Goal: Obtain resource: Download file/media

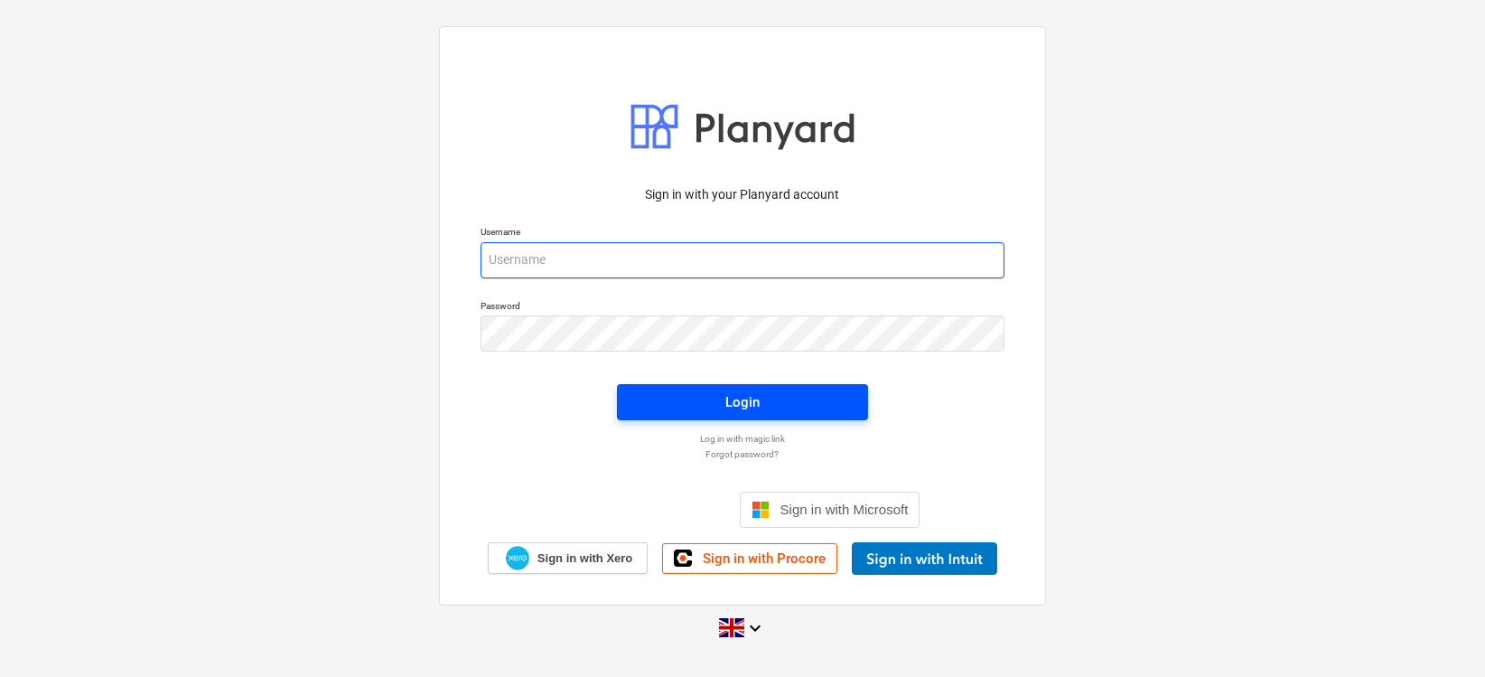
type input "[EMAIL_ADDRESS][DOMAIN_NAME]"
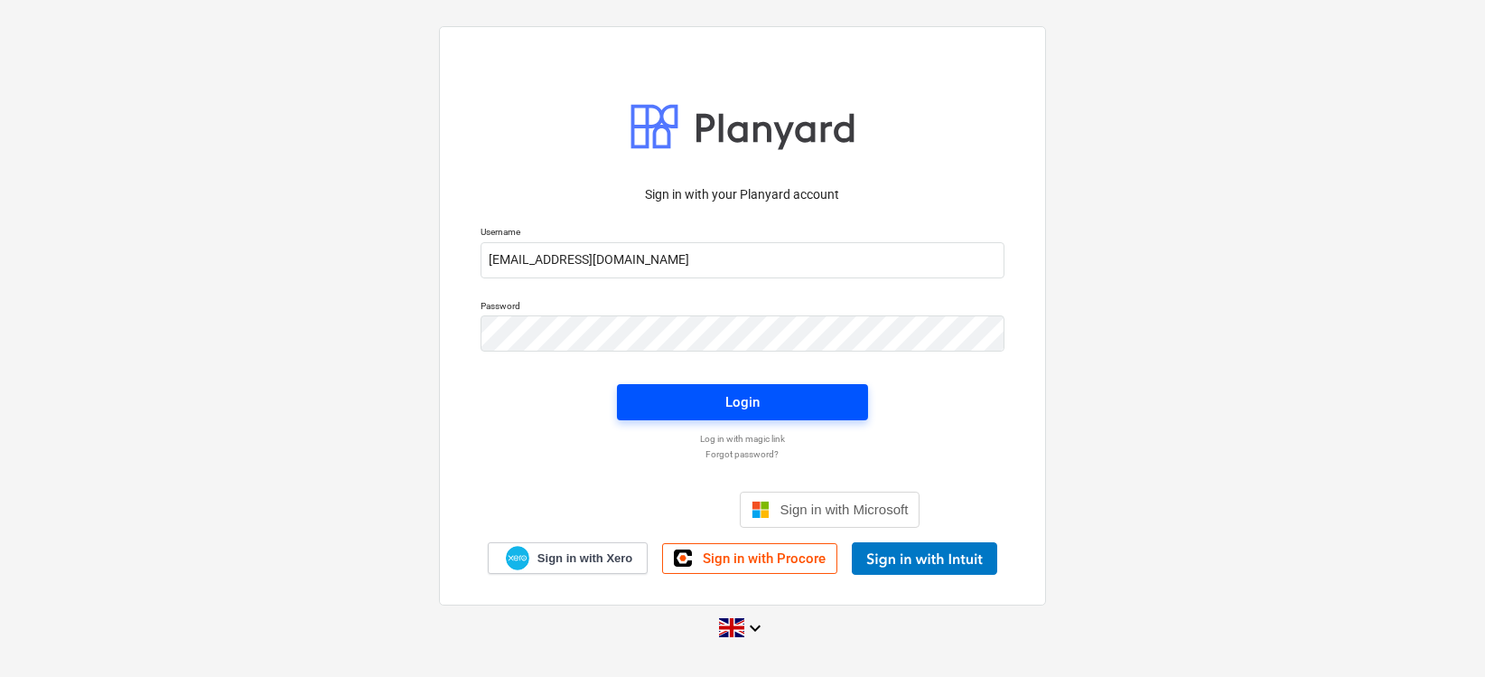
click at [722, 406] on span "Login" at bounding box center [743, 401] width 208 height 23
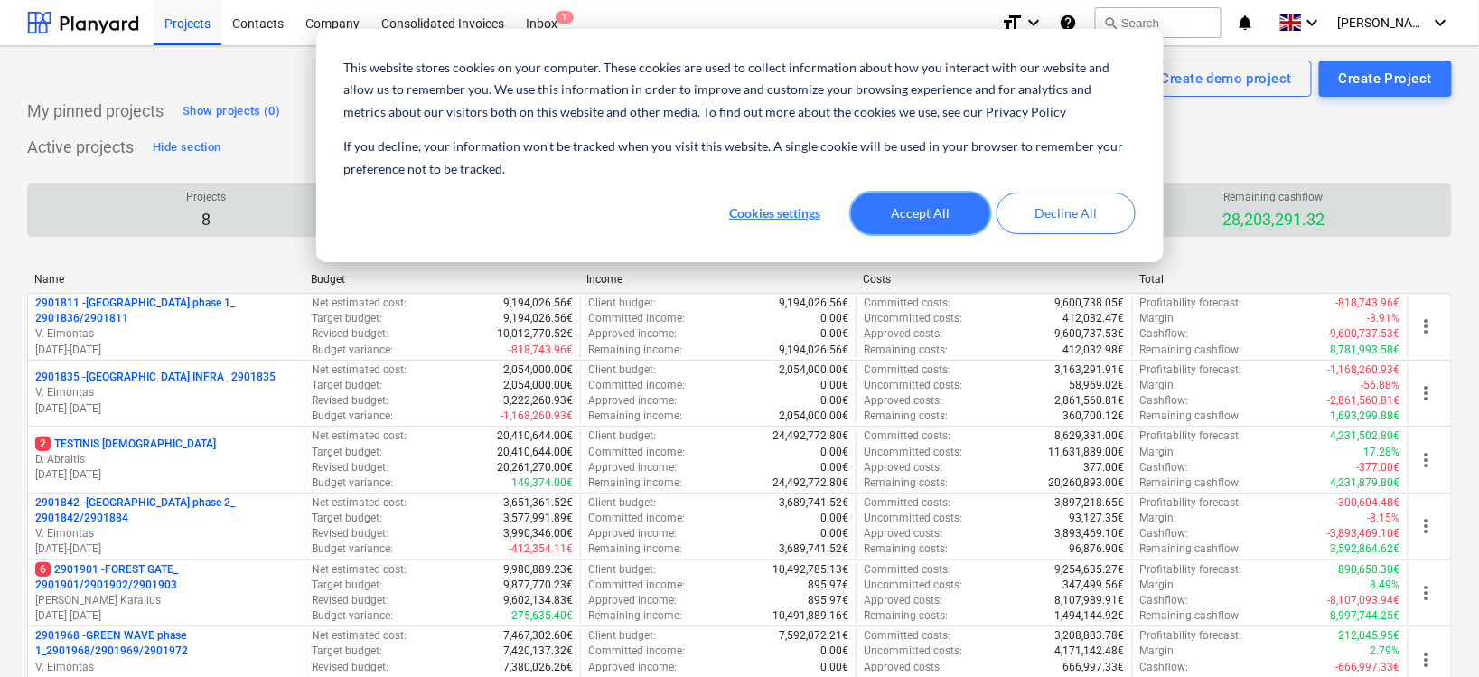
click at [935, 210] on button "Accept All" at bounding box center [920, 213] width 139 height 42
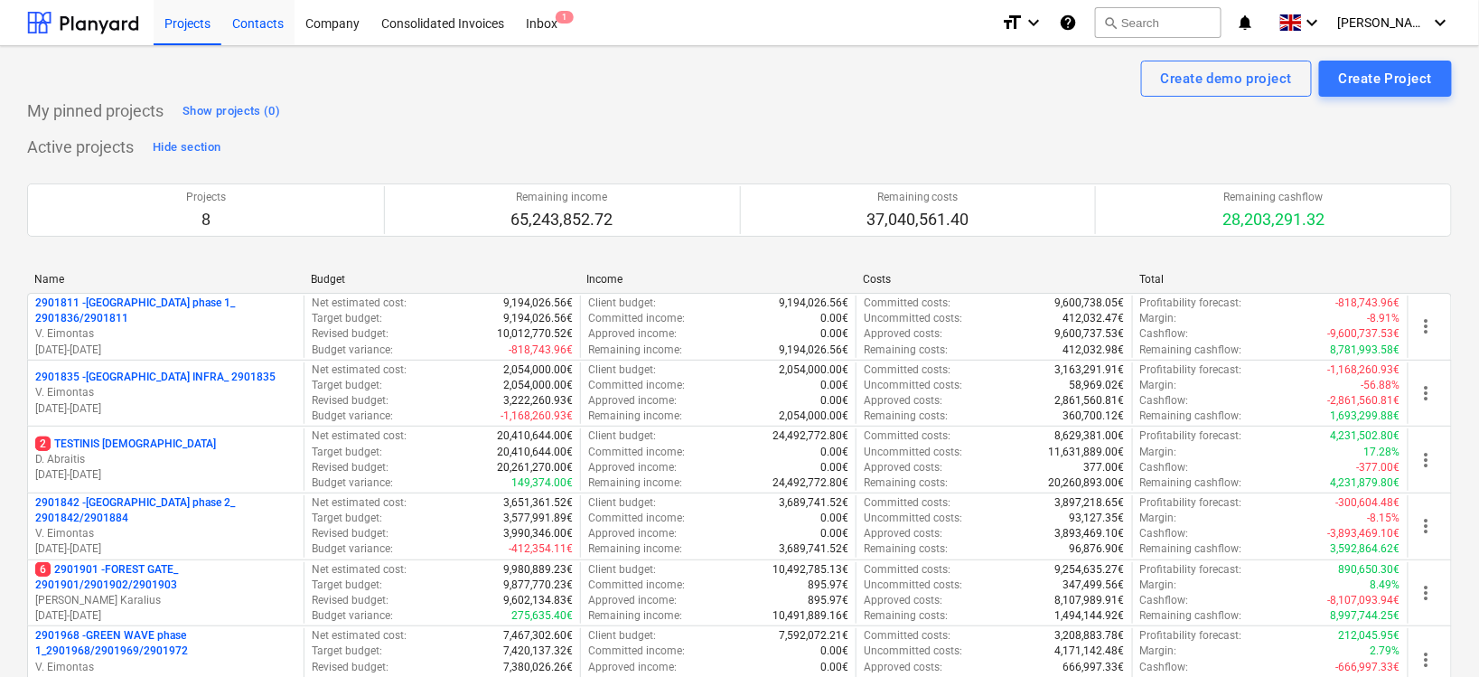
click at [256, 21] on div "Contacts" at bounding box center [257, 22] width 73 height 46
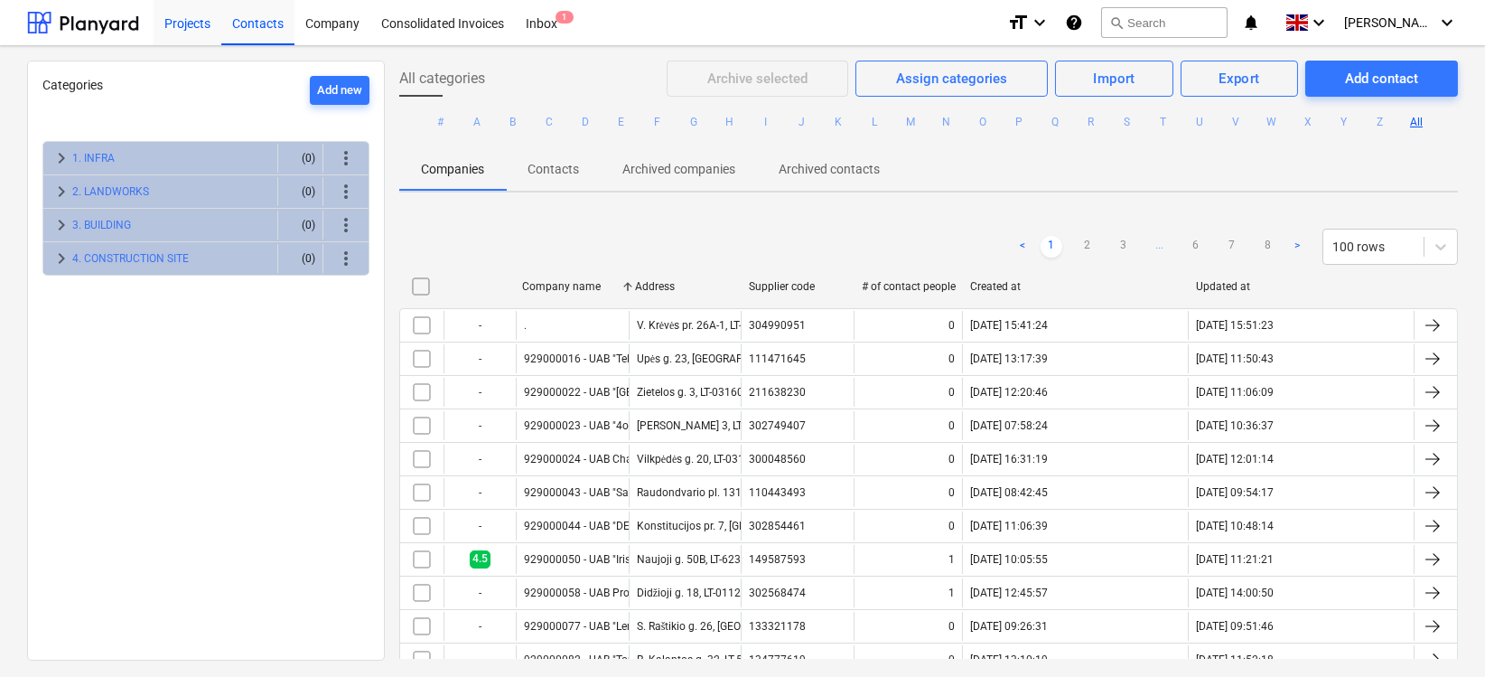
click at [211, 24] on div "Projects" at bounding box center [188, 22] width 68 height 46
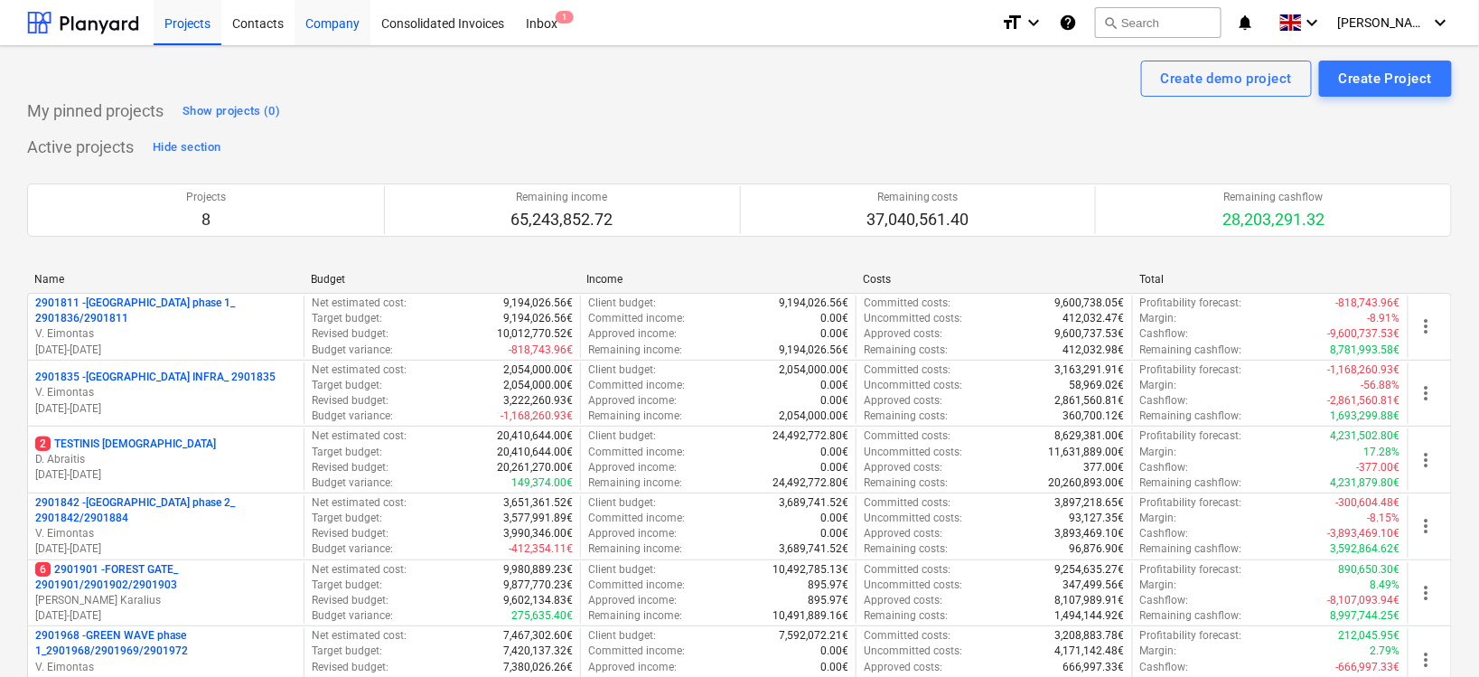
click at [342, 23] on div "Company" at bounding box center [333, 22] width 76 height 46
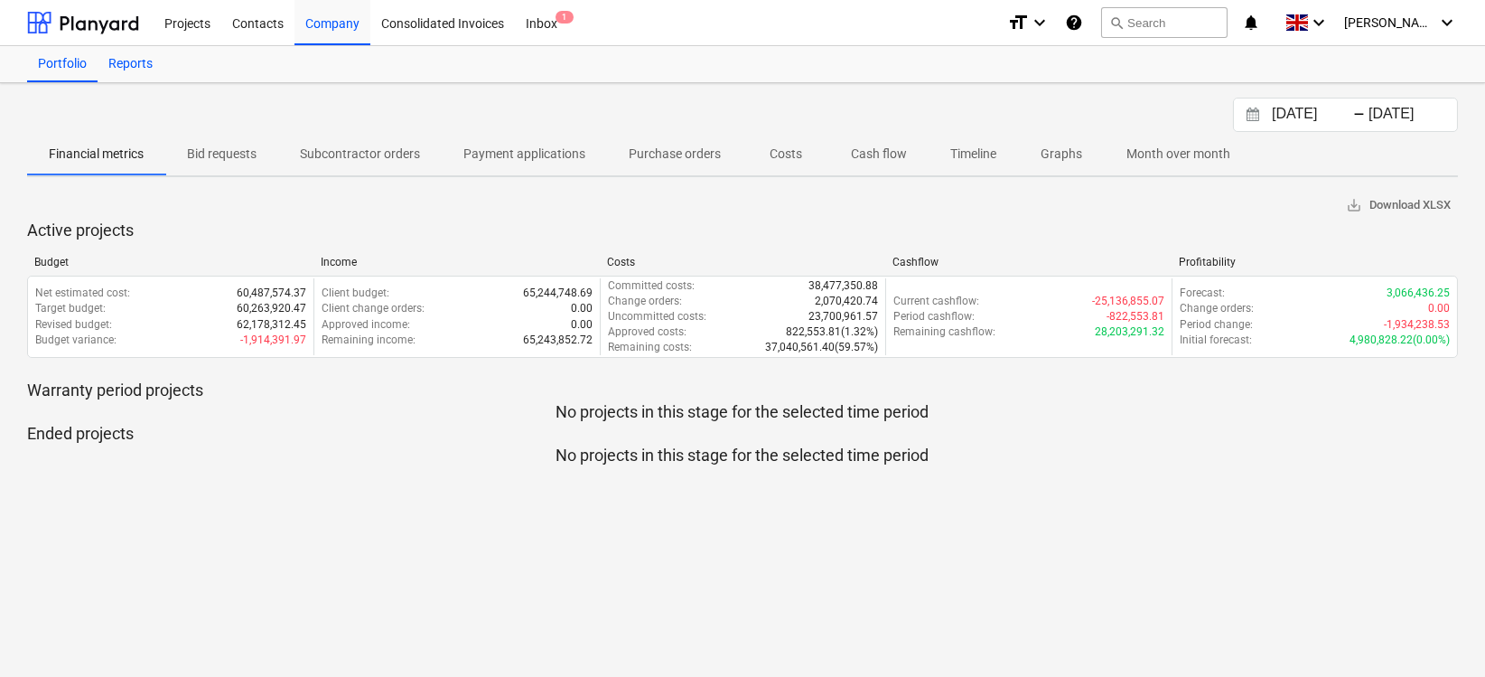
click at [152, 59] on div "Reports" at bounding box center [131, 64] width 66 height 36
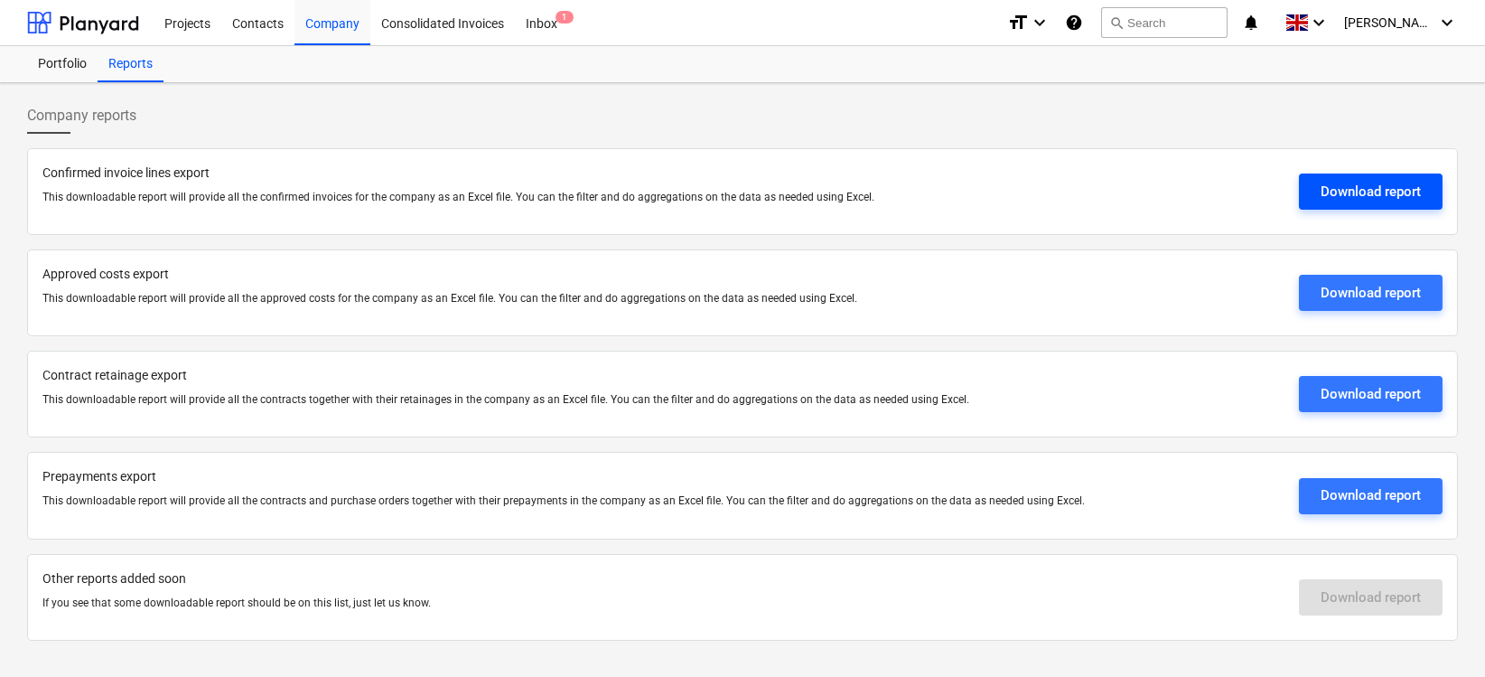
click at [1331, 191] on div "Download report" at bounding box center [1371, 191] width 100 height 23
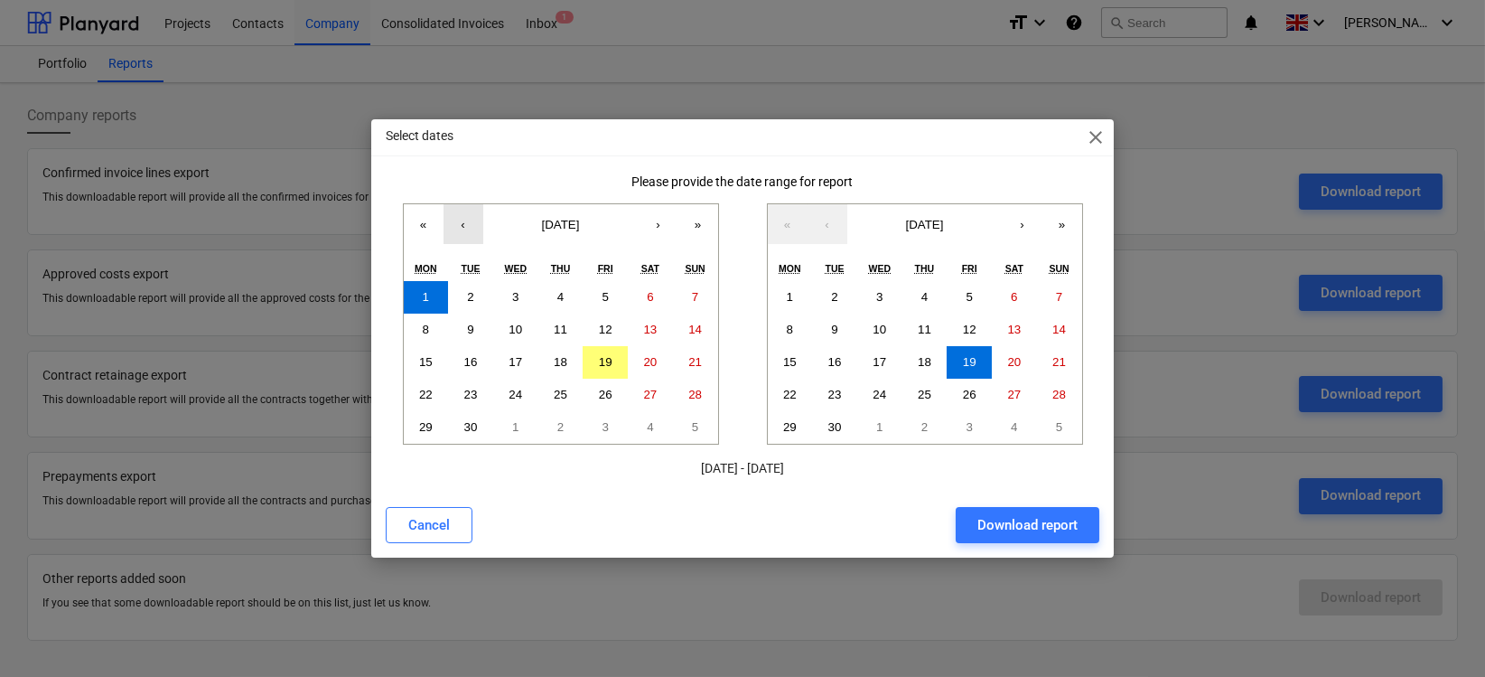
click at [454, 226] on button "‹" at bounding box center [464, 224] width 40 height 40
click at [605, 295] on abbr "1" at bounding box center [605, 297] width 6 height 14
click at [1009, 535] on div "Download report" at bounding box center [1027, 524] width 100 height 23
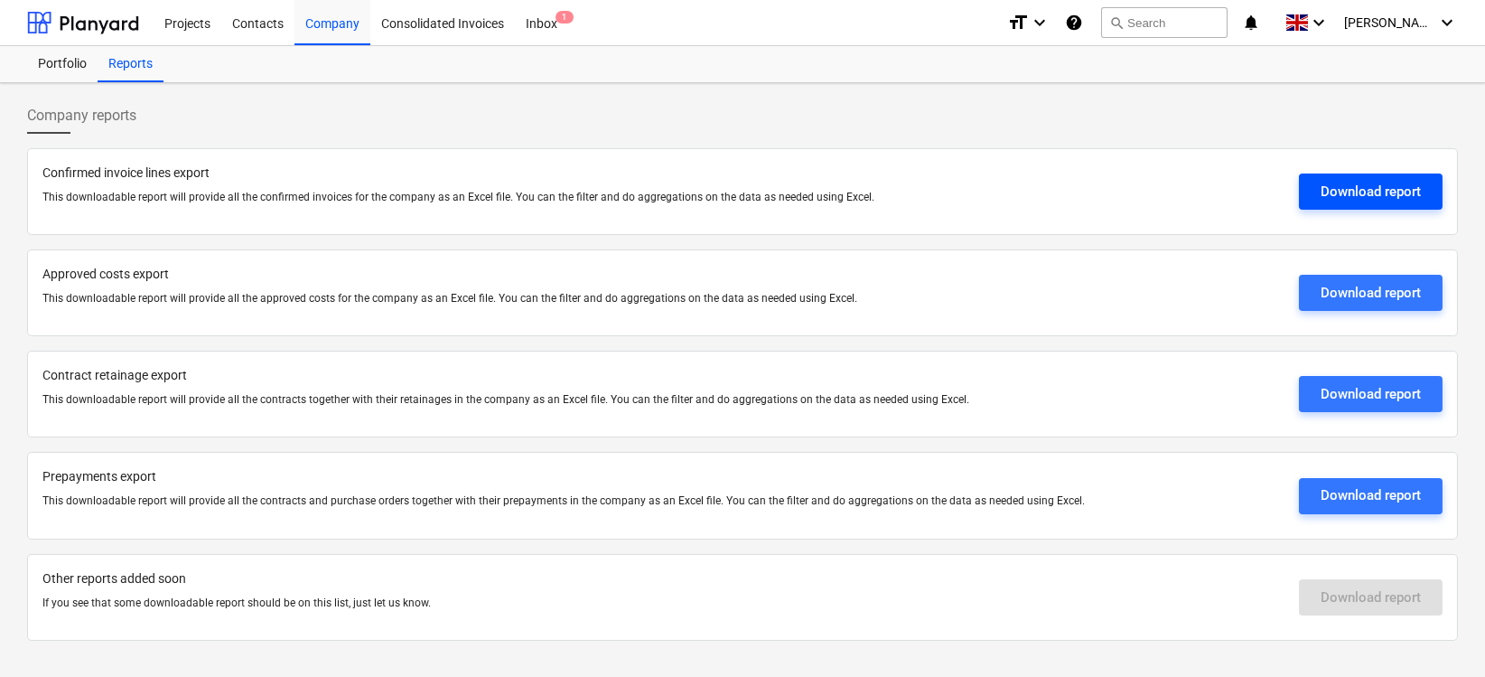
click at [1336, 185] on div "Download report" at bounding box center [1371, 191] width 100 height 23
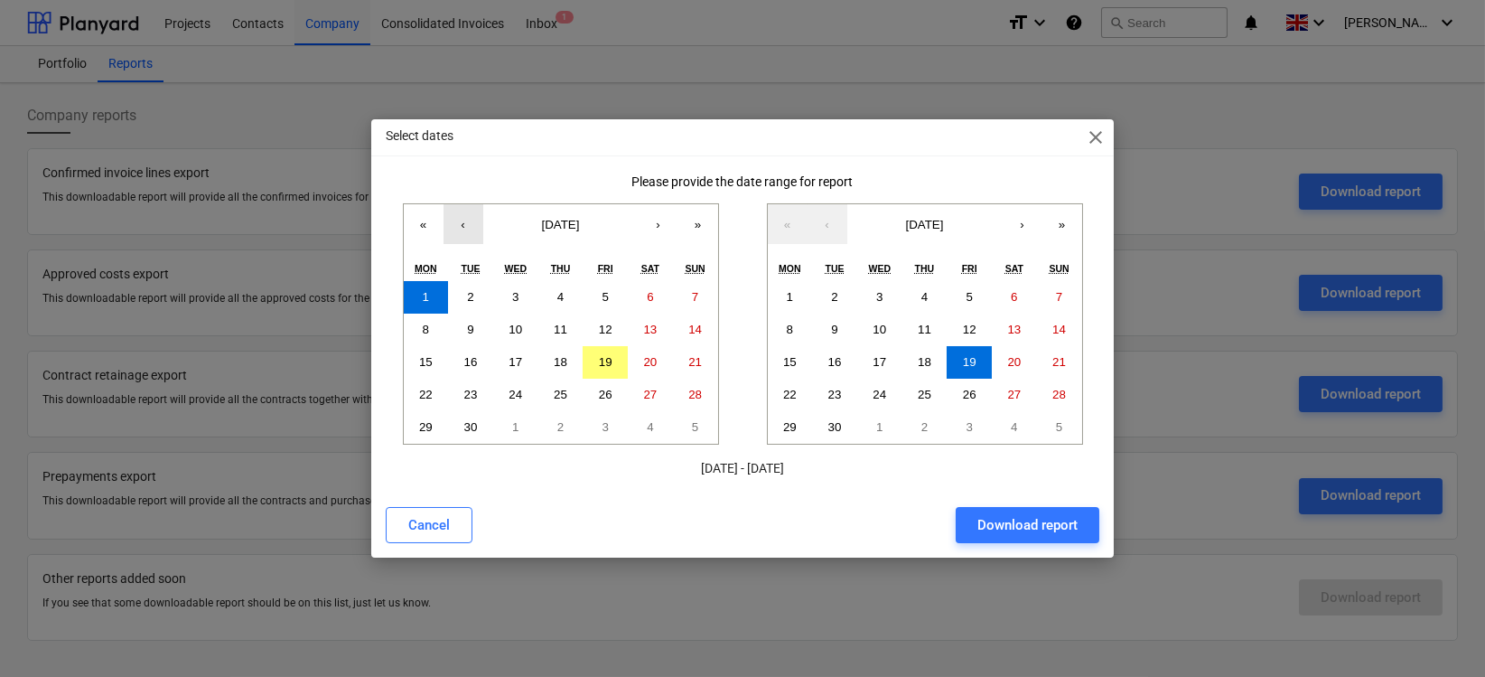
click at [460, 226] on button "‹" at bounding box center [464, 224] width 40 height 40
click at [462, 221] on button "‹" at bounding box center [464, 224] width 40 height 40
click at [467, 293] on abbr "1" at bounding box center [470, 297] width 6 height 14
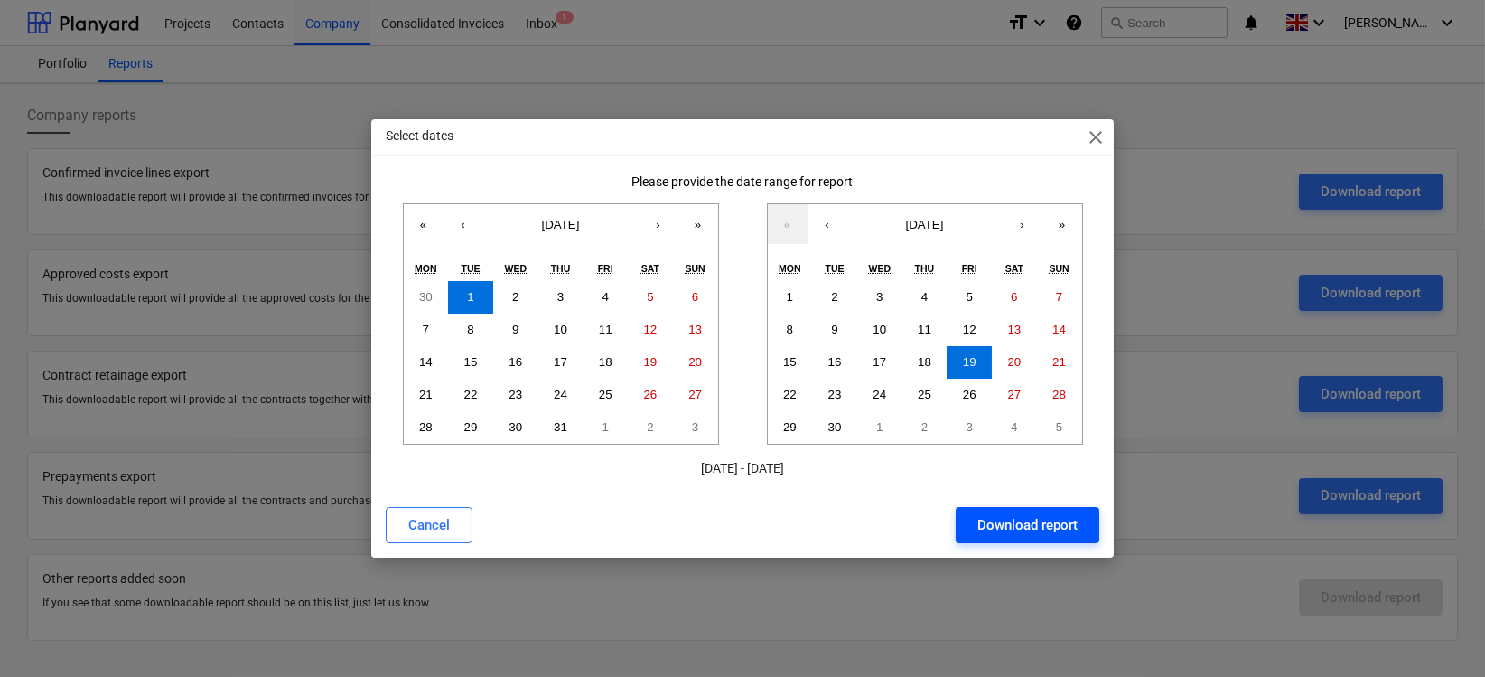
click at [1018, 528] on div "Download report" at bounding box center [1027, 524] width 100 height 23
